Goal: Information Seeking & Learning: Stay updated

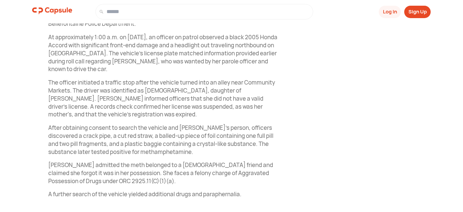
scroll to position [243, 0]
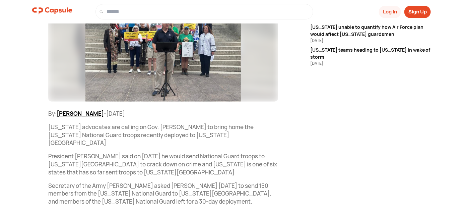
scroll to position [152, 0]
